Goal: Task Accomplishment & Management: Manage account settings

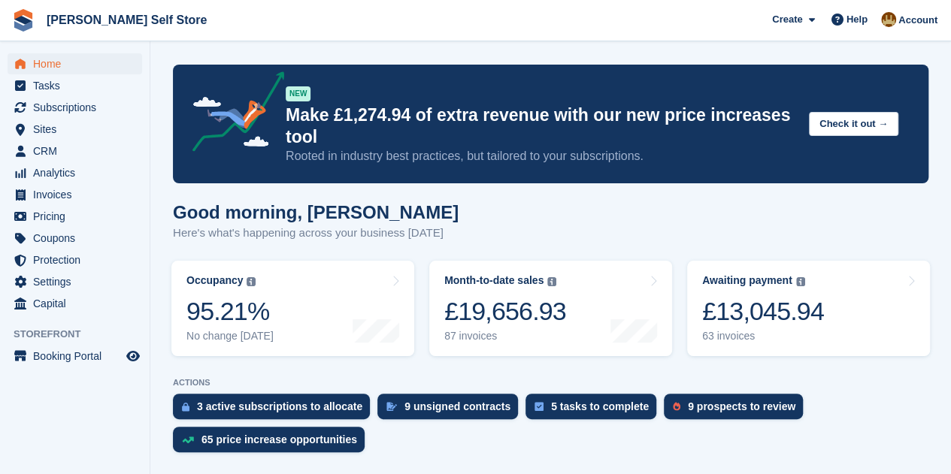
click at [534, 243] on div "Good morning, Tom Here's what's happening across your business today" at bounding box center [551, 231] width 756 height 58
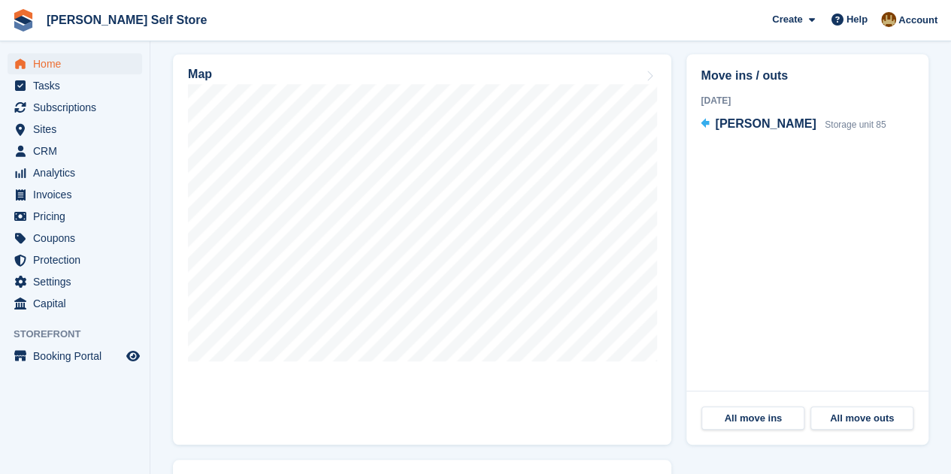
scroll to position [499, 0]
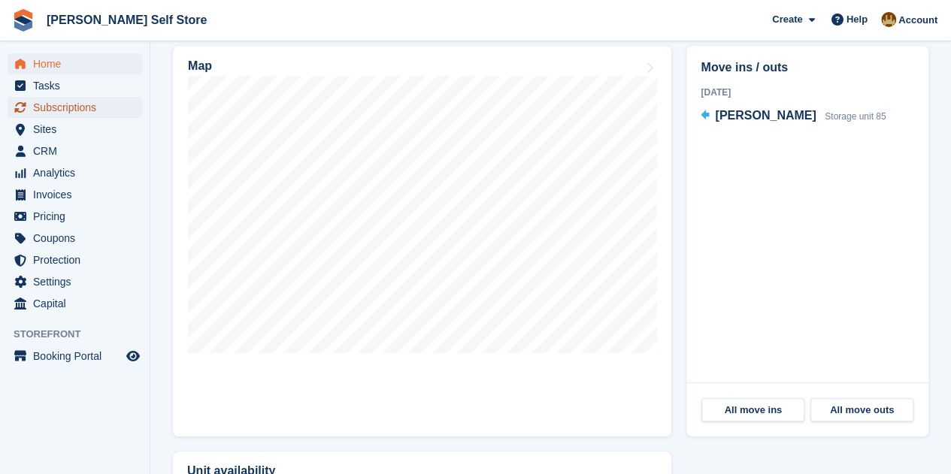
click at [62, 111] on span "Subscriptions" at bounding box center [78, 107] width 90 height 21
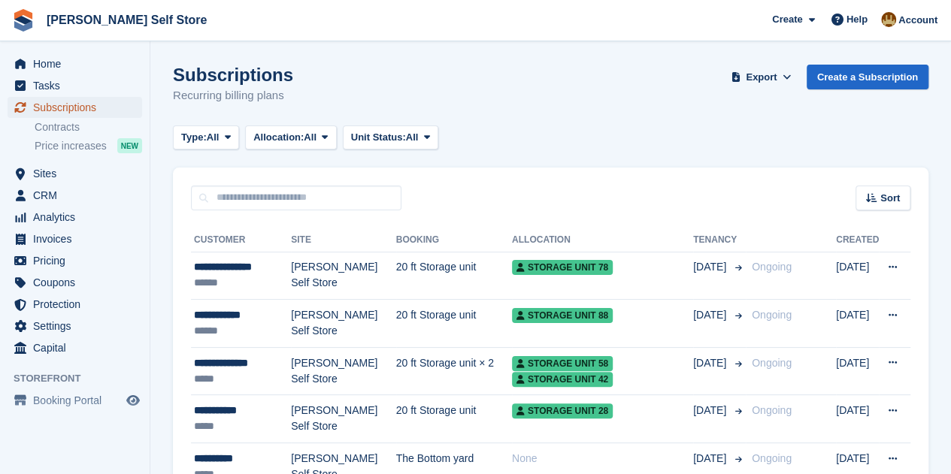
click at [54, 103] on span "Subscriptions" at bounding box center [78, 107] width 90 height 21
click at [227, 198] on input "text" at bounding box center [296, 198] width 211 height 25
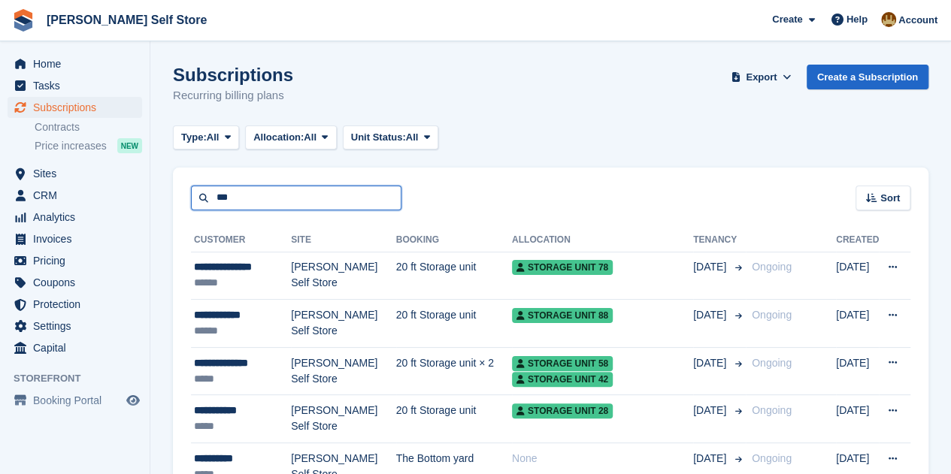
type input "***"
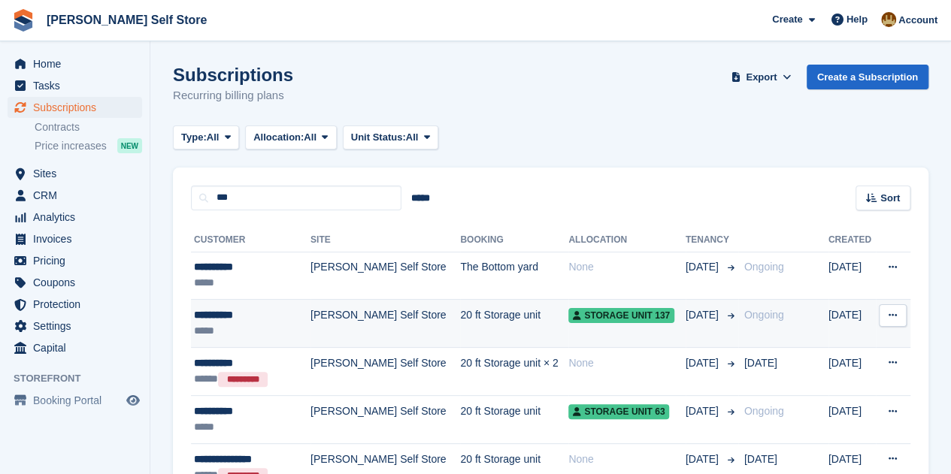
click at [235, 315] on div "**********" at bounding box center [246, 316] width 105 height 16
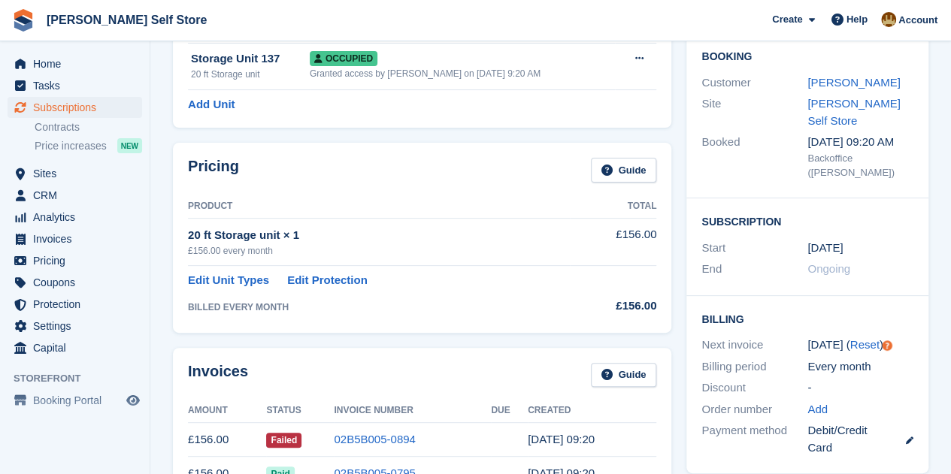
scroll to position [150, 0]
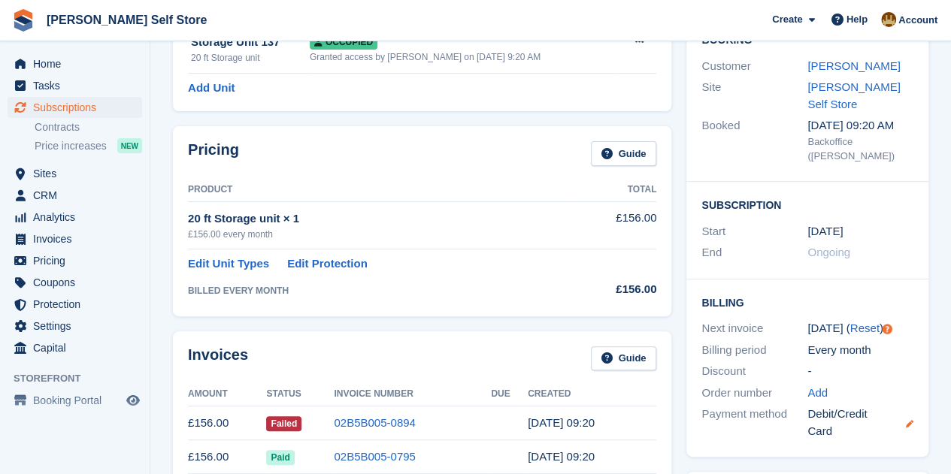
click at [906, 420] on icon at bounding box center [910, 424] width 8 height 8
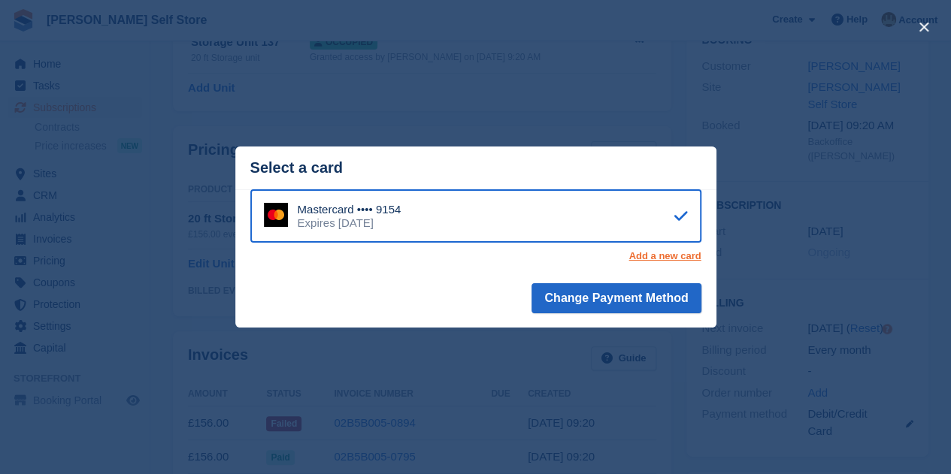
click at [673, 258] on link "Add a new card" at bounding box center [665, 256] width 72 height 12
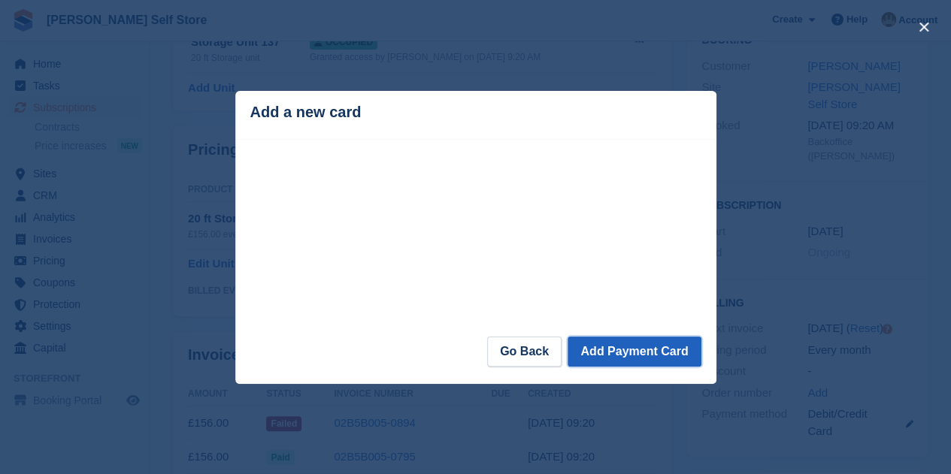
click at [635, 356] on button "Add Payment Card" at bounding box center [634, 352] width 133 height 30
